Goal: Task Accomplishment & Management: Use online tool/utility

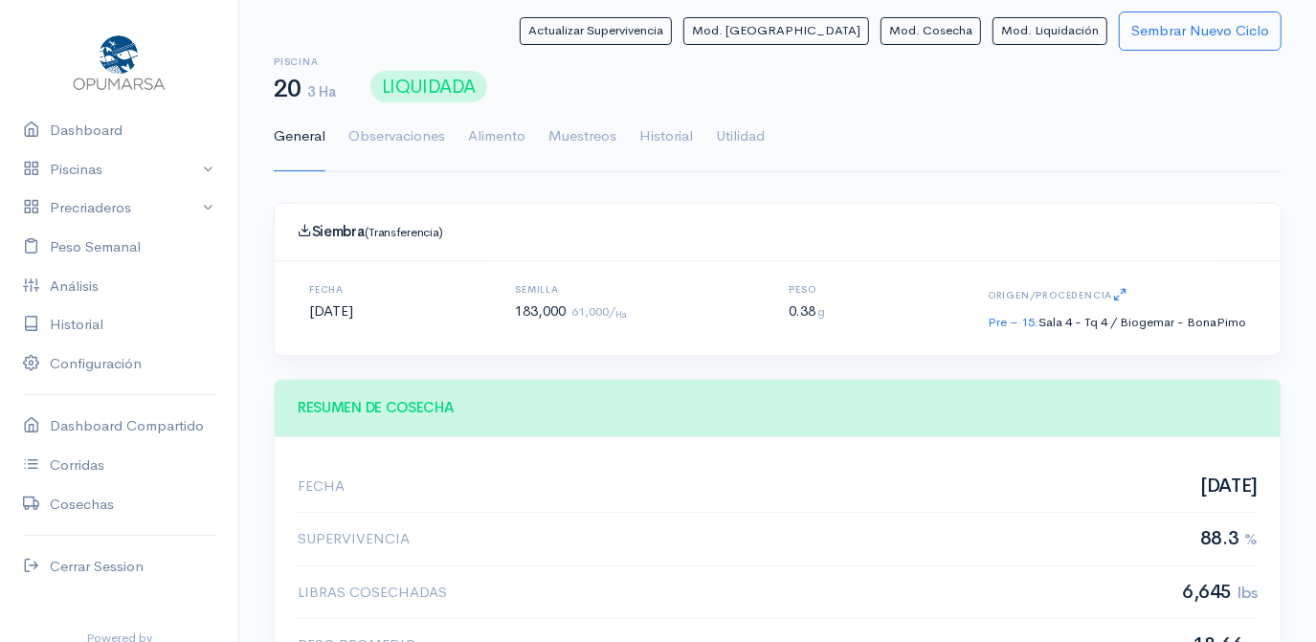
scroll to position [286, 551]
click at [73, 170] on link "Piscinas" at bounding box center [119, 169] width 238 height 39
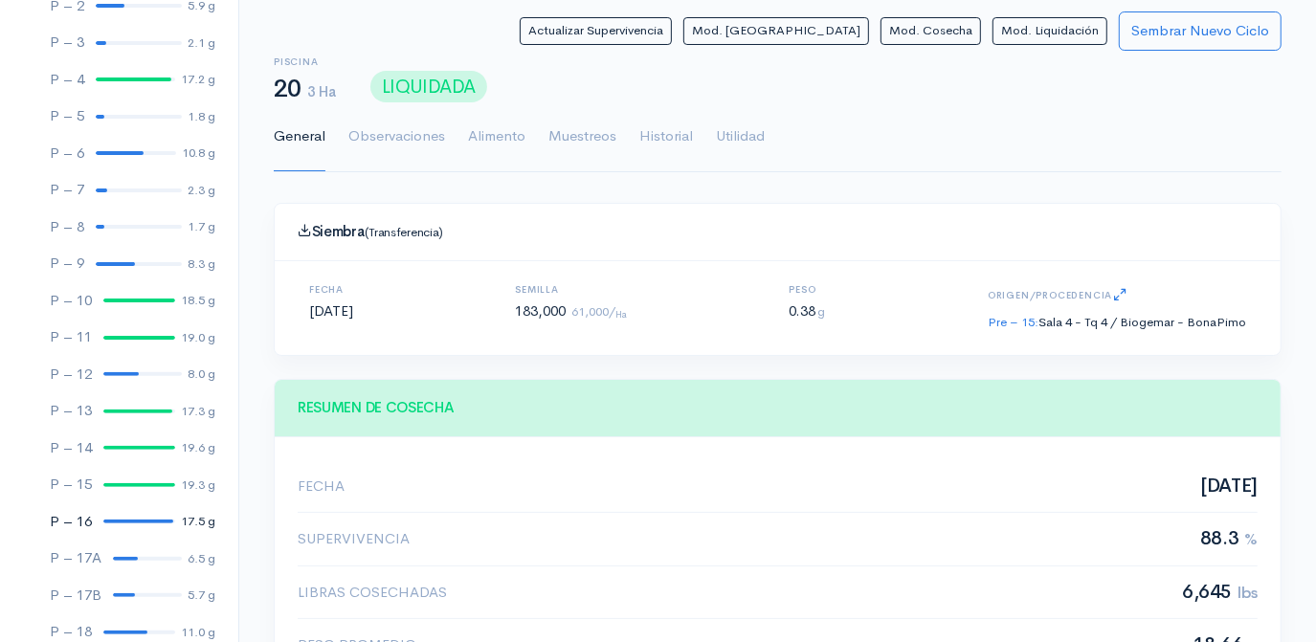
scroll to position [260, 0]
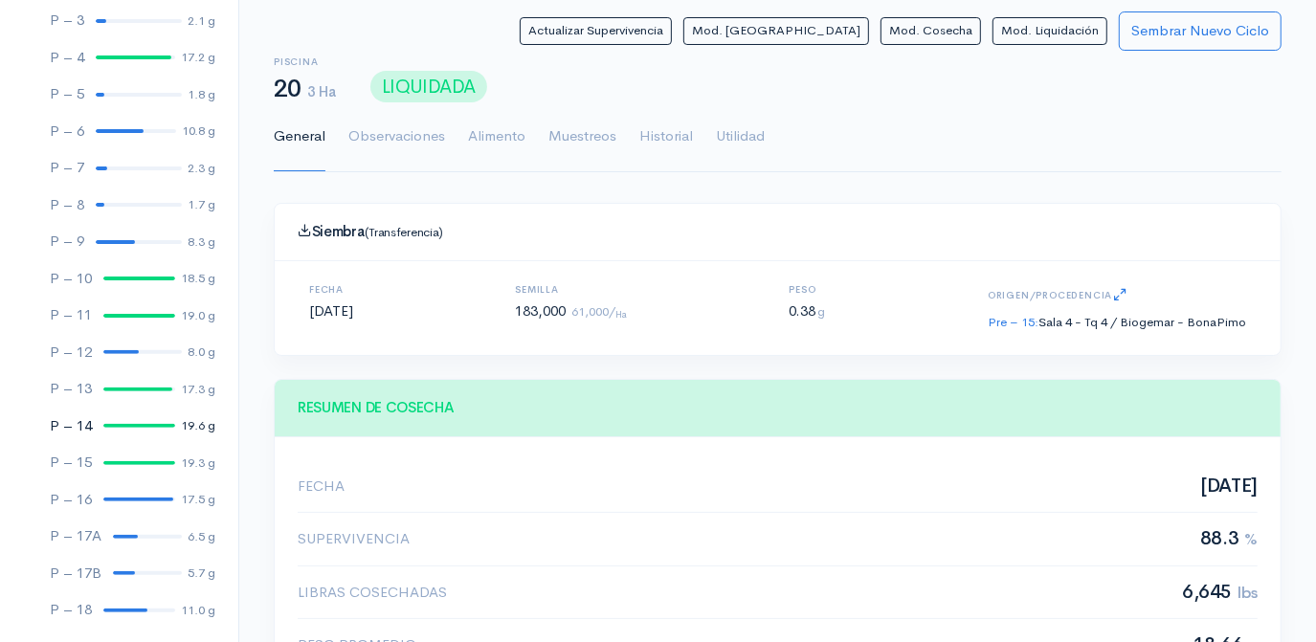
click at [124, 420] on link "P – 14 19.6 g" at bounding box center [119, 426] width 238 height 37
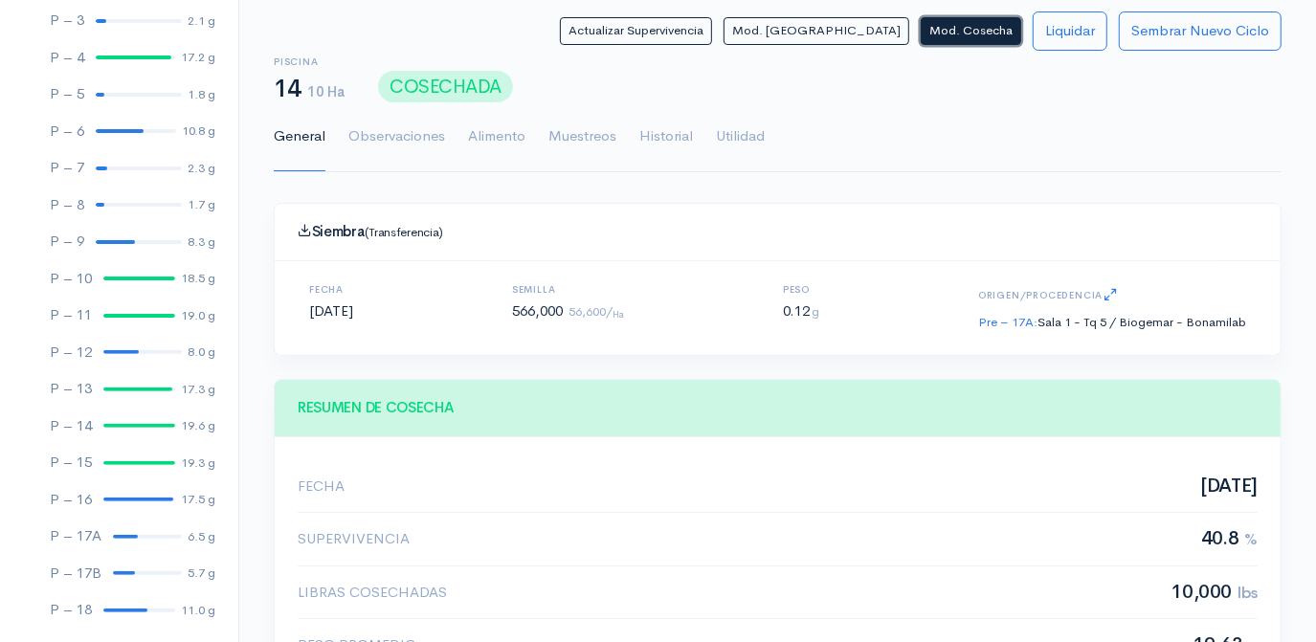
click at [972, 27] on button "Mod. Cosecha" at bounding box center [971, 31] width 101 height 28
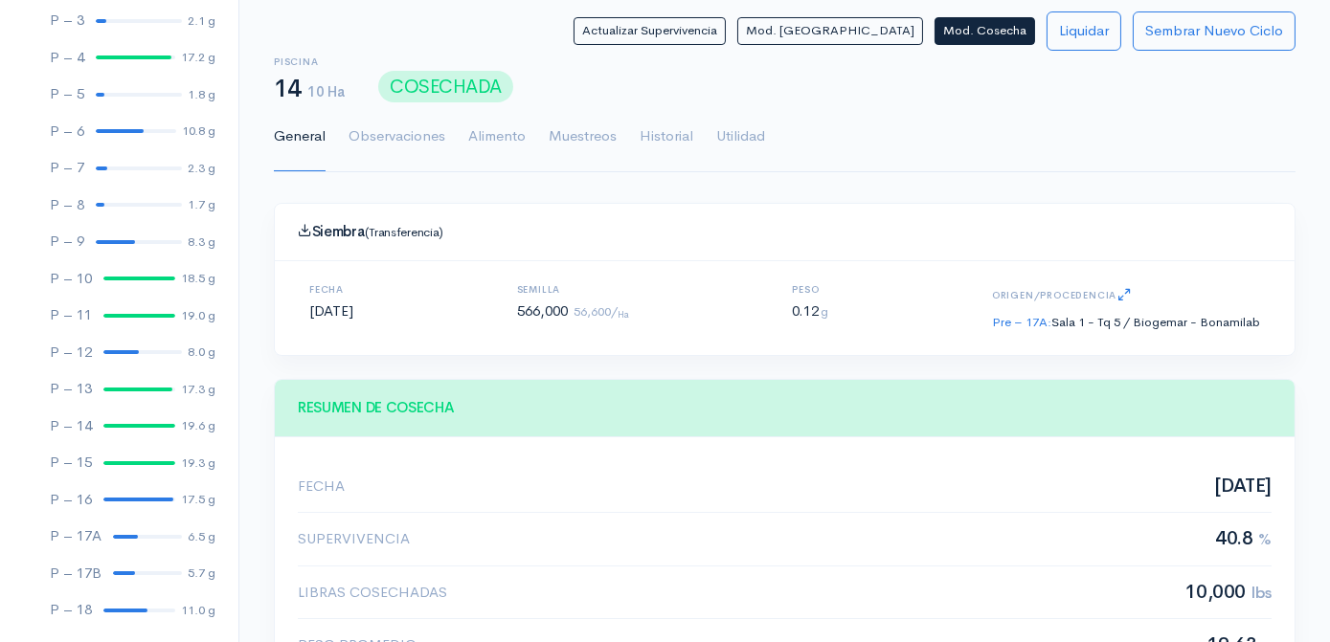
scroll to position [286, 960]
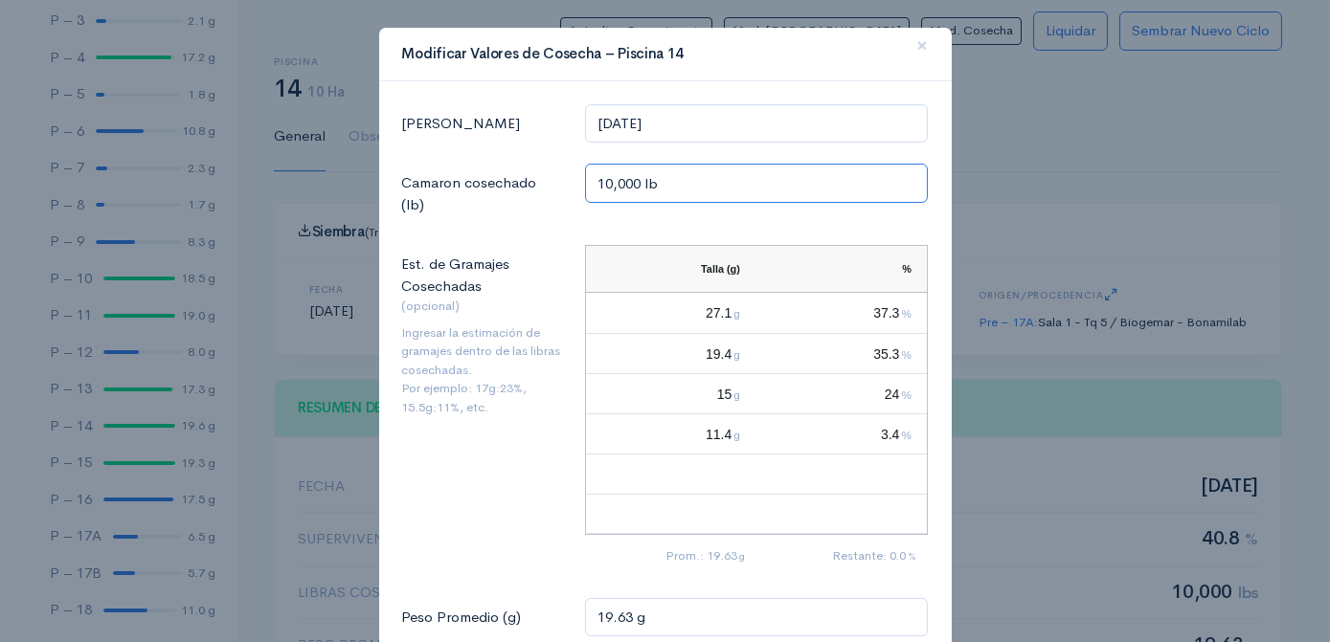
click at [632, 183] on input "10,000 lb" at bounding box center [757, 183] width 344 height 39
type input "1 lb"
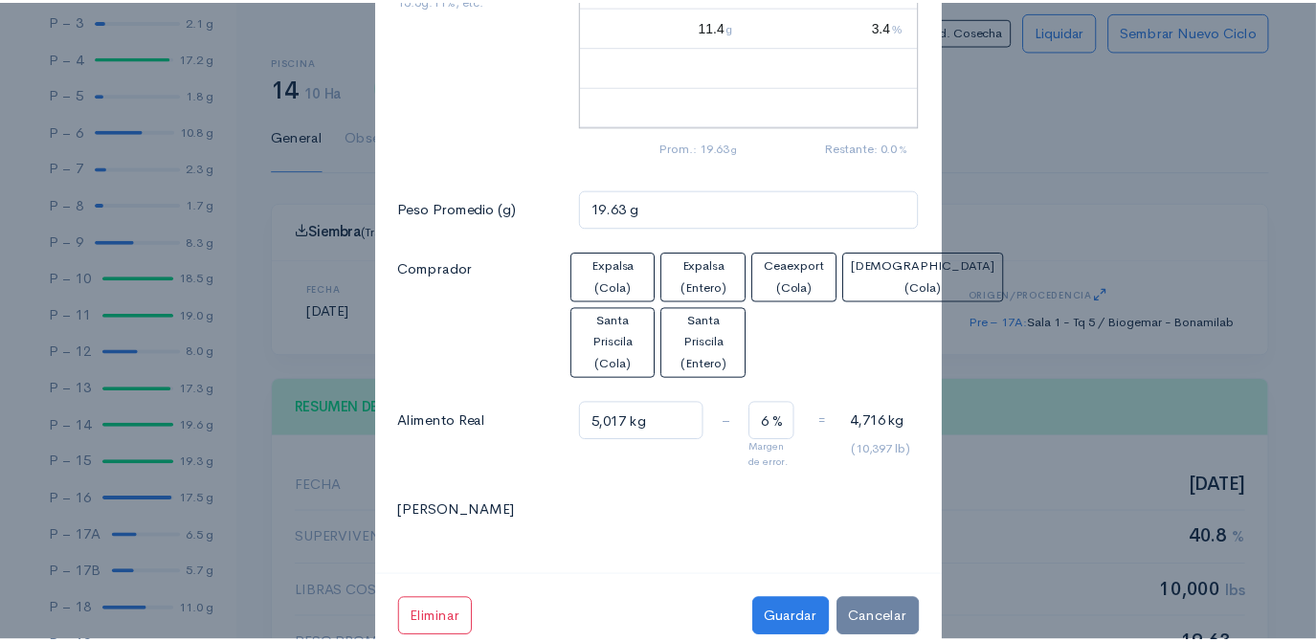
scroll to position [430, 0]
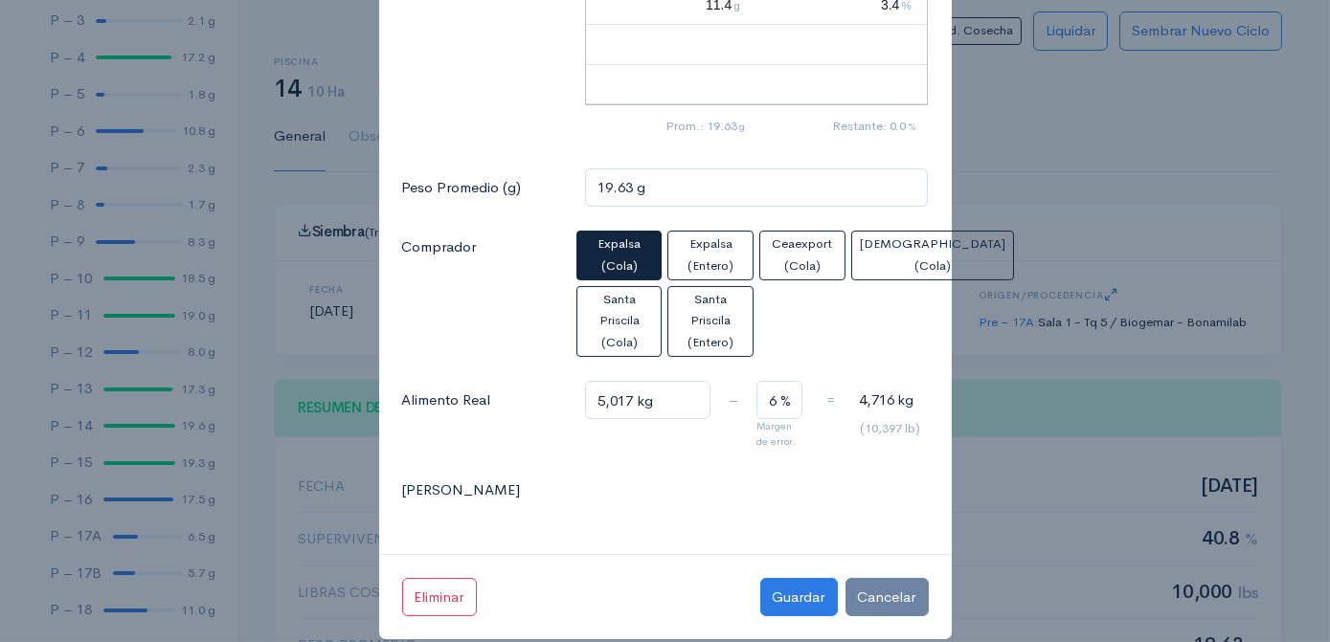
type input "9,550 lb"
click at [612, 243] on span "Expalsa (Cola)" at bounding box center [618, 255] width 43 height 38
click at [798, 578] on button "Guardar" at bounding box center [799, 597] width 78 height 39
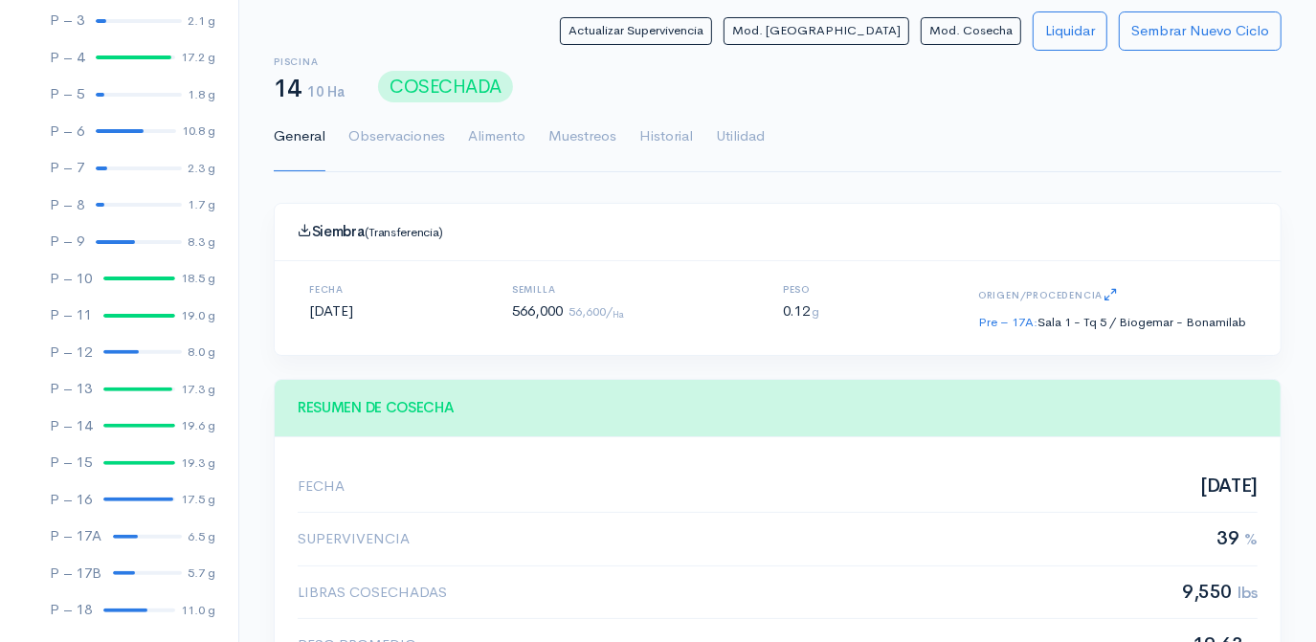
scroll to position [0, 0]
